Goal: Information Seeking & Learning: Learn about a topic

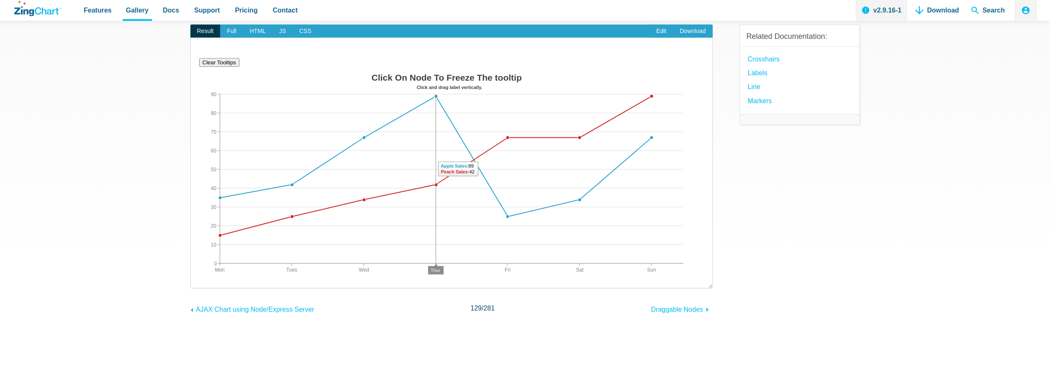
scroll to position [85, 0]
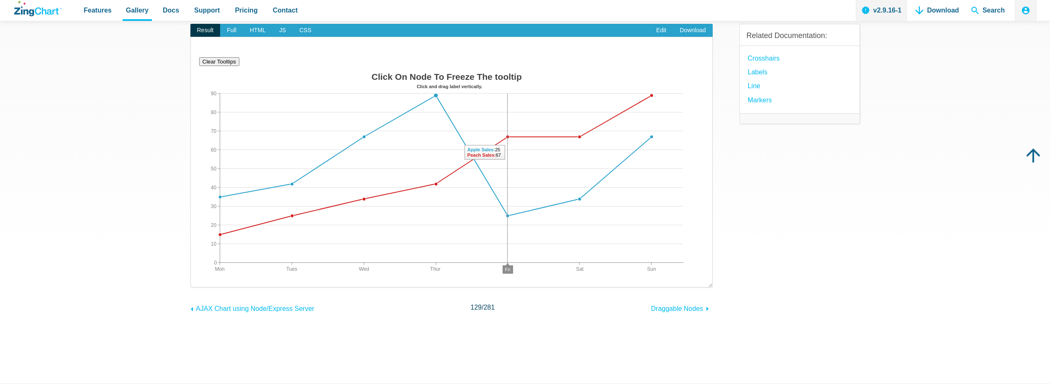
click at [199, 290] on area "App Content" at bounding box center [199, 290] width 0 height 0
click at [511, 142] on img "App Content" at bounding box center [451, 180] width 505 height 222
click at [199, 290] on area "App Content" at bounding box center [199, 290] width 0 height 0
click at [601, 130] on img "App Content" at bounding box center [451, 180] width 505 height 222
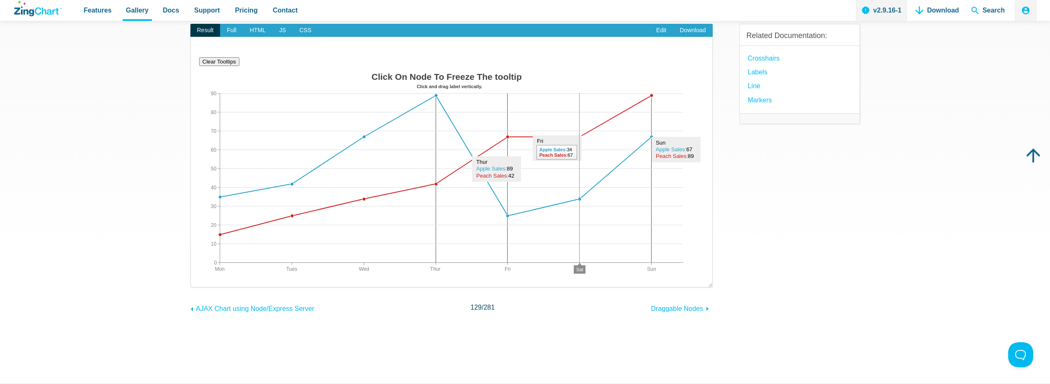
scroll to position [0, 0]
click at [601, 130] on img "App Content" at bounding box center [451, 180] width 505 height 222
click at [334, 164] on img "App Content" at bounding box center [451, 180] width 505 height 222
click at [1015, 357] on button at bounding box center [1018, 353] width 25 height 25
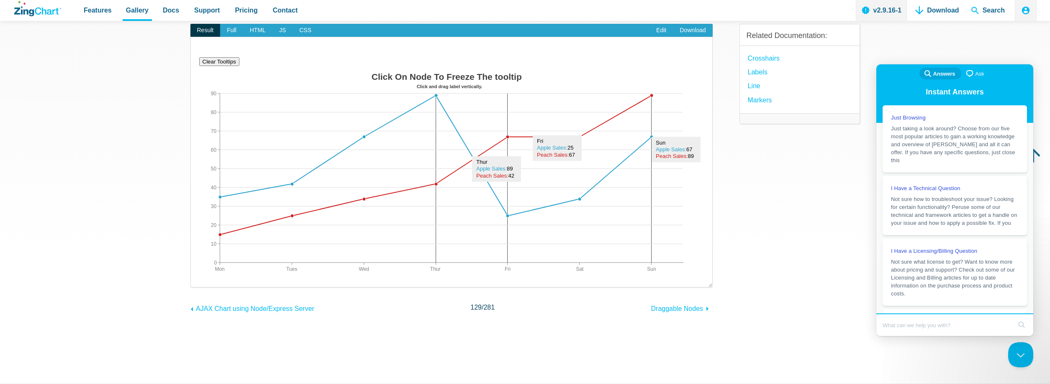
click at [925, 323] on input "Search Doc articles" at bounding box center [946, 326] width 129 height 18
type input "i need click plot eevnt in 3d chart"
click button "search" at bounding box center [1021, 324] width 13 height 13
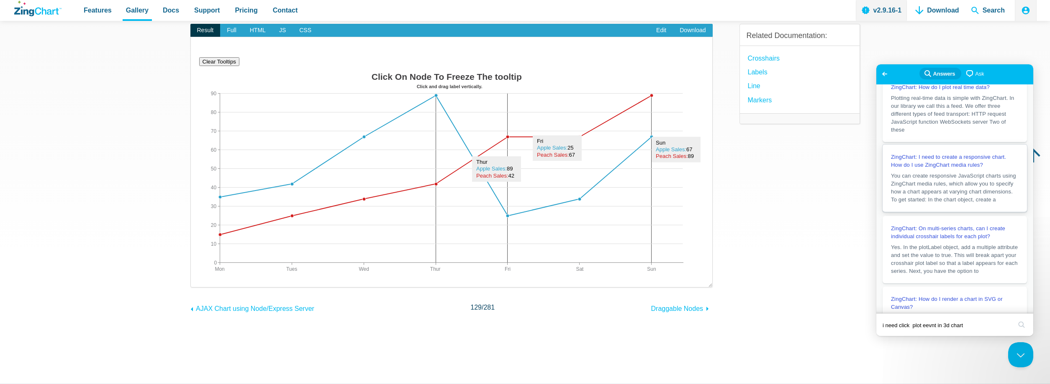
scroll to position [85, 0]
drag, startPoint x: 941, startPoint y: 325, endPoint x: 924, endPoint y: 324, distance: 17.7
click at [924, 324] on input "i need click plot eevnt in 3d chart" at bounding box center [946, 326] width 129 height 18
click at [913, 326] on input "i need click plot 3d chart" at bounding box center [946, 326] width 129 height 18
click at [900, 325] on input "i need plot 3d chart" at bounding box center [946, 326] width 129 height 18
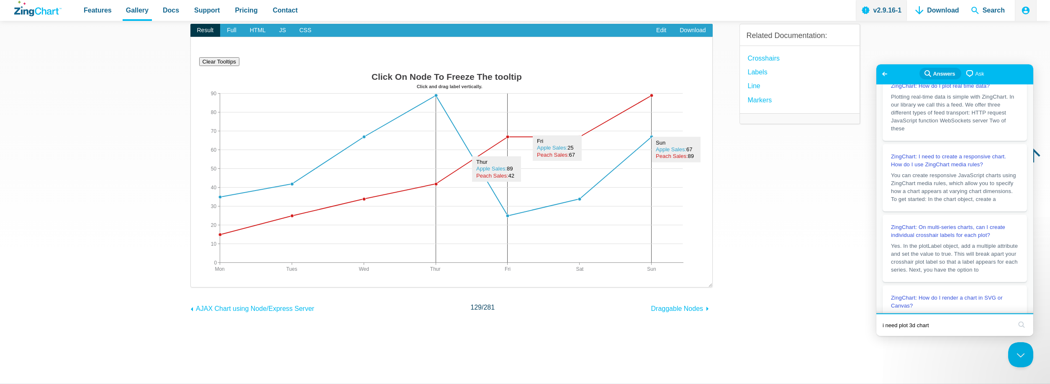
click at [900, 325] on input "i need plot 3d chart" at bounding box center [946, 326] width 129 height 18
click at [985, 321] on input "i need click event 3d chart" at bounding box center [946, 326] width 129 height 18
type input "i need click event 3d chart"
click at [1015, 318] on button "search" at bounding box center [1021, 324] width 13 height 13
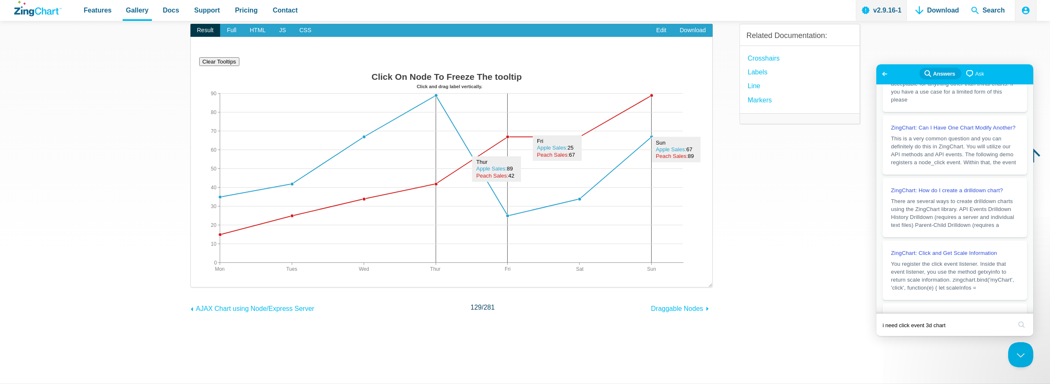
scroll to position [299, 0]
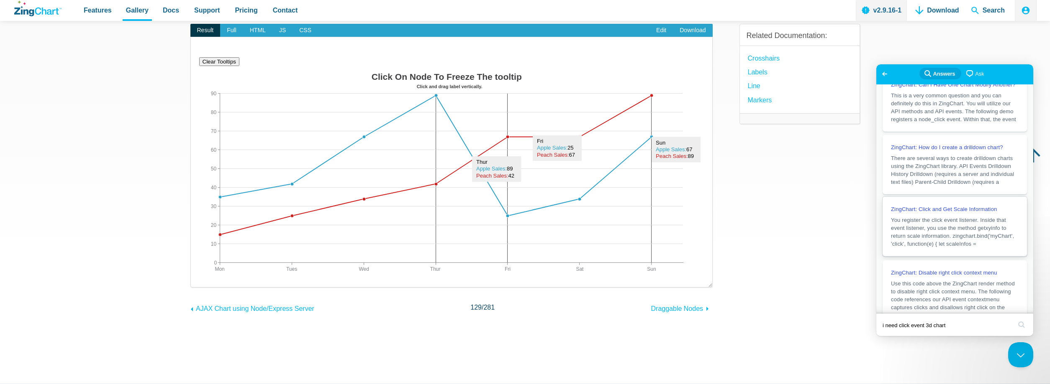
click at [957, 243] on span "You register the click event listener. Inside that event listener, you use the …" at bounding box center [952, 232] width 123 height 30
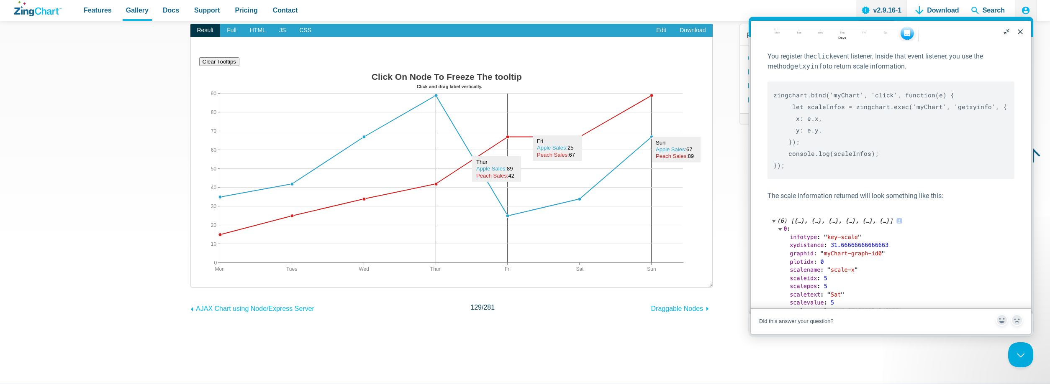
scroll to position [0, 0]
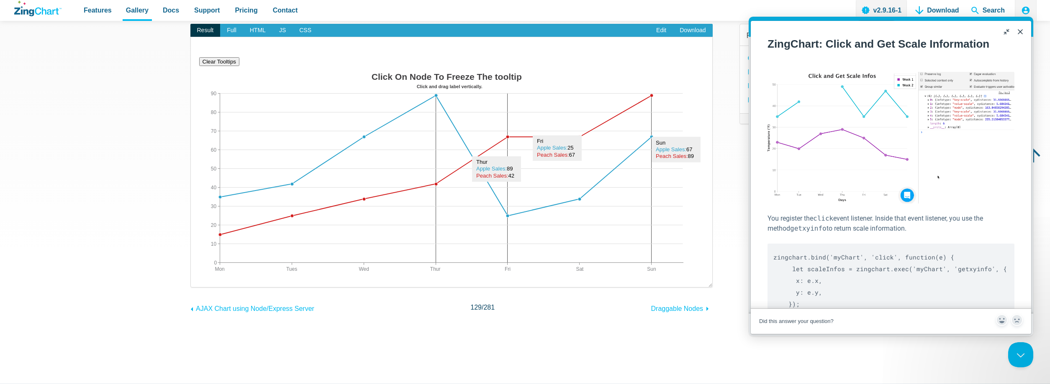
click at [1007, 31] on button "u" at bounding box center [1006, 31] width 13 height 13
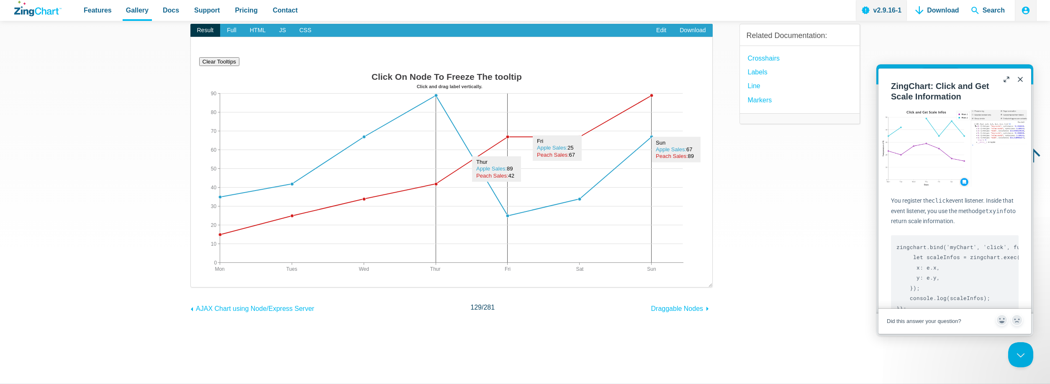
click at [1020, 79] on button "Close" at bounding box center [1019, 79] width 13 height 13
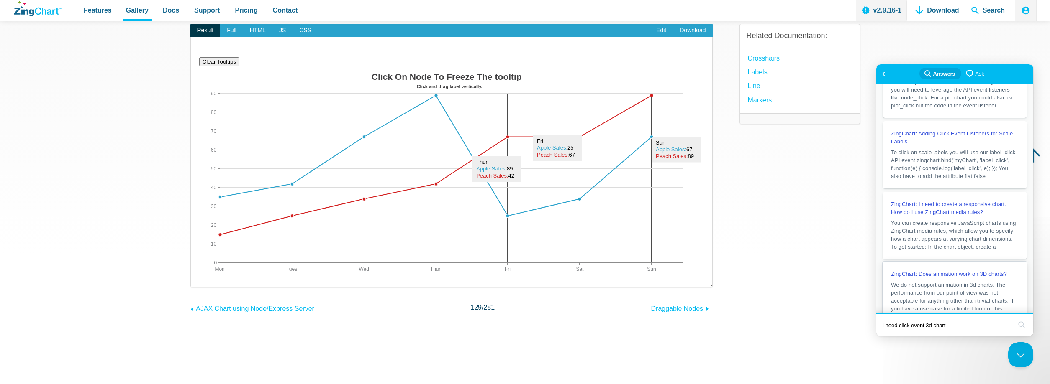
scroll to position [43, 0]
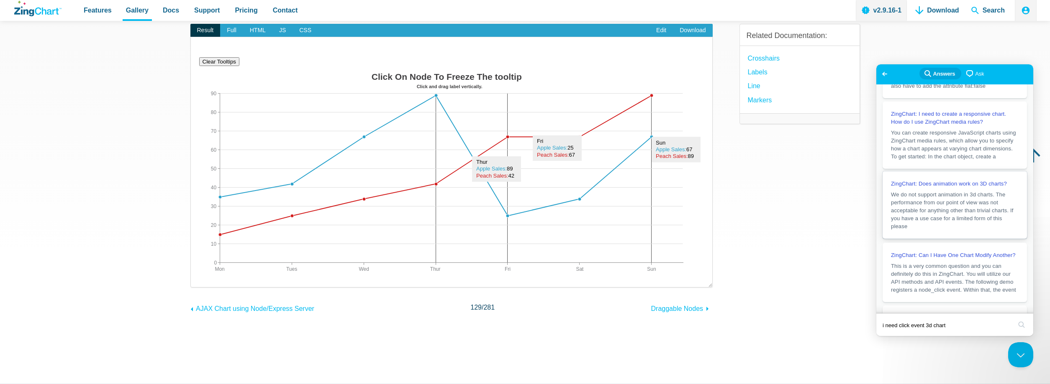
click at [949, 207] on span "We do not support animation in 3d charts. The performance from our point of vie…" at bounding box center [952, 211] width 122 height 38
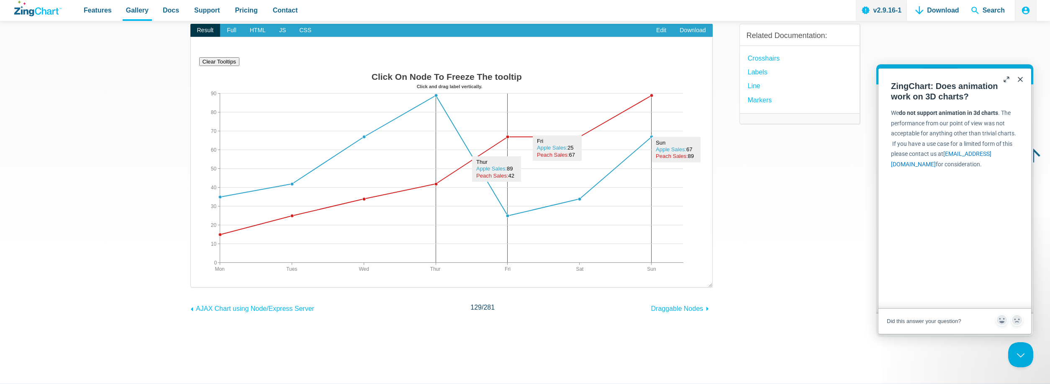
scroll to position [155, 0]
click at [1020, 80] on button "Close" at bounding box center [1019, 79] width 13 height 13
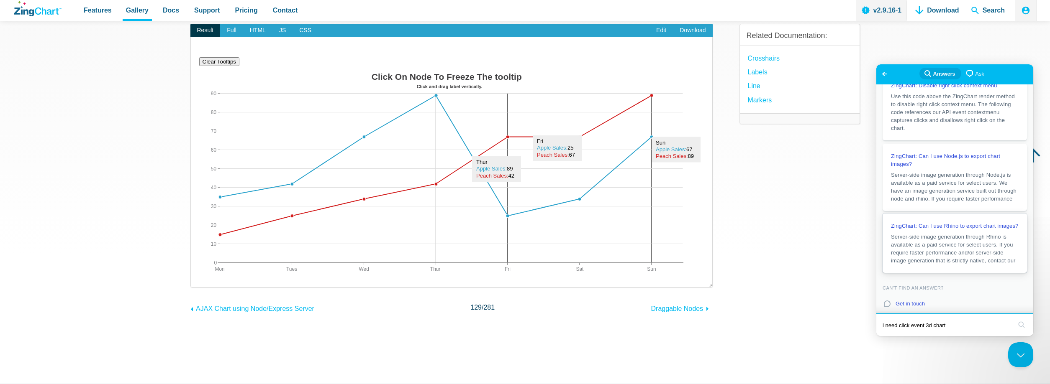
scroll to position [500, 0]
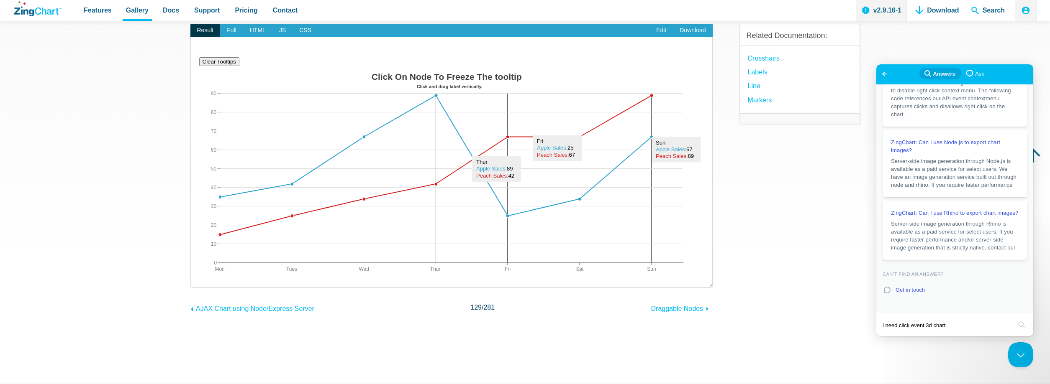
click at [905, 79] on div "Go back search-medium Answers chat-square Ask" at bounding box center [954, 74] width 157 height 20
drag, startPoint x: 910, startPoint y: 77, endPoint x: 949, endPoint y: 73, distance: 39.5
click at [913, 77] on div "Go back search-medium Answers chat-square Ask" at bounding box center [954, 74] width 157 height 20
click at [949, 73] on span "Answers" at bounding box center [944, 74] width 22 height 8
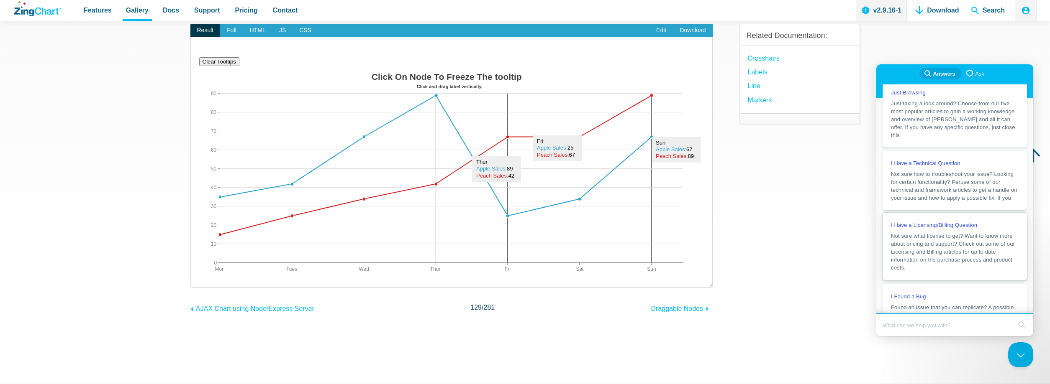
scroll to position [0, 0]
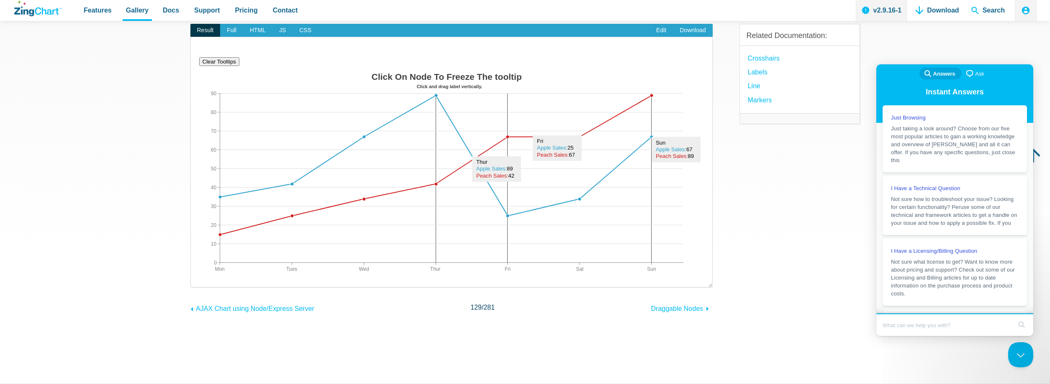
click at [933, 323] on input "Search Doc articles" at bounding box center [946, 326] width 129 height 18
type input "3d chart cluick"
click button "search" at bounding box center [1021, 324] width 13 height 13
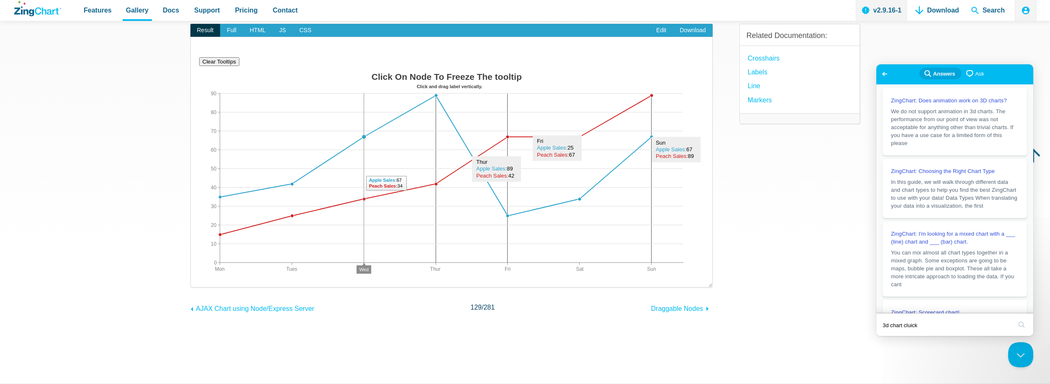
click at [199, 290] on area "App Content" at bounding box center [199, 290] width 0 height 0
click at [610, 123] on img "App Content" at bounding box center [451, 180] width 505 height 222
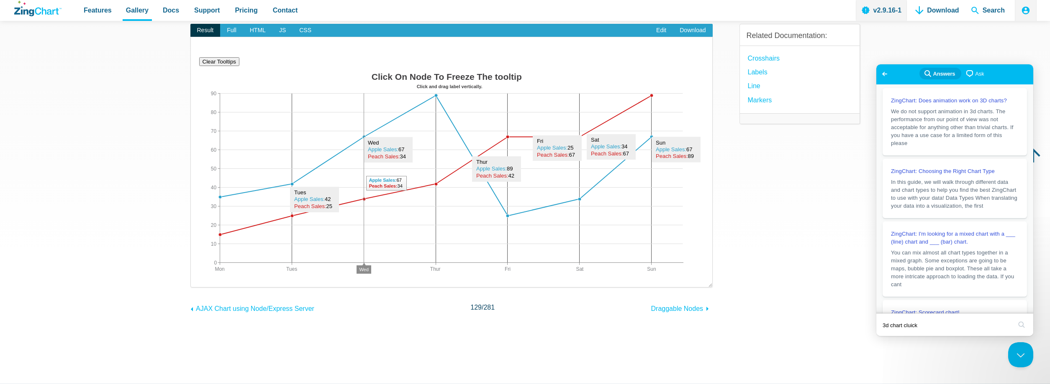
click at [337, 147] on img "App Content" at bounding box center [451, 180] width 505 height 222
click at [405, 131] on img "App Content" at bounding box center [451, 180] width 505 height 222
